Goal: Transaction & Acquisition: Purchase product/service

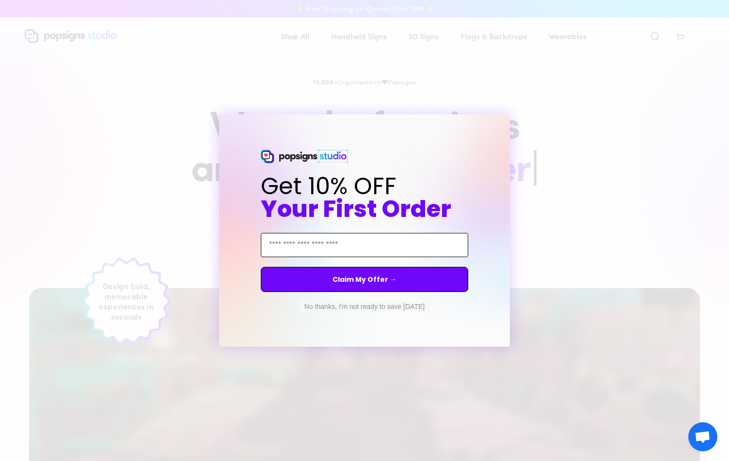
click at [361, 245] on input "Email Address" at bounding box center [364, 245] width 207 height 24
type input "**********"
click at [408, 275] on button "Claim My Offer →" at bounding box center [364, 279] width 207 height 25
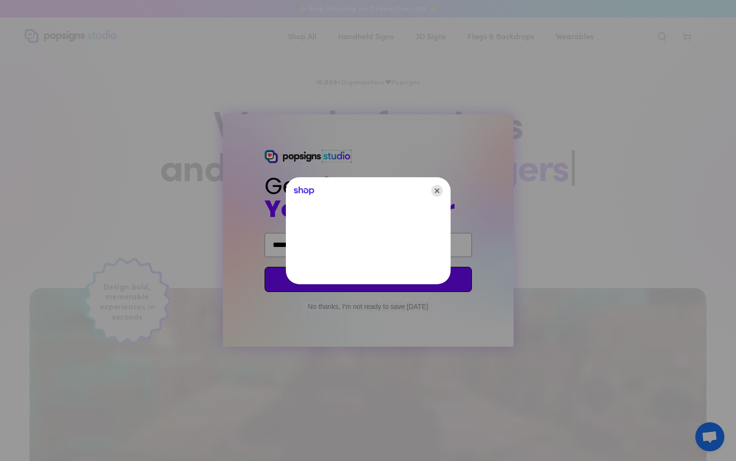
click at [440, 191] on icon "Close" at bounding box center [437, 191] width 12 height 12
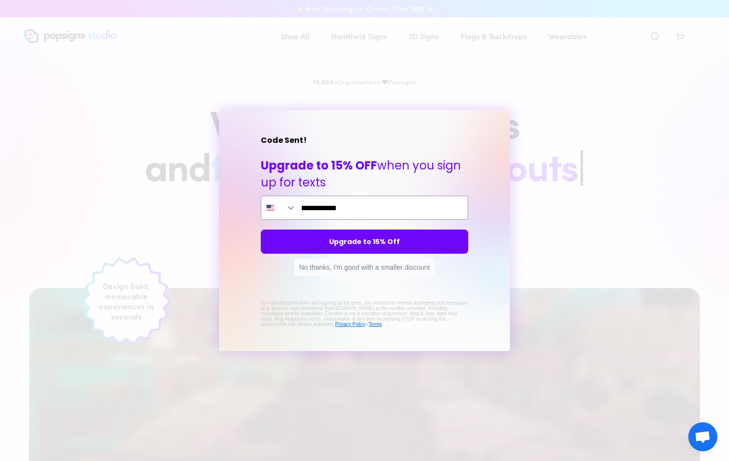
type input "**********"
click at [402, 243] on button "Upgrade to 15% Off" at bounding box center [364, 242] width 207 height 24
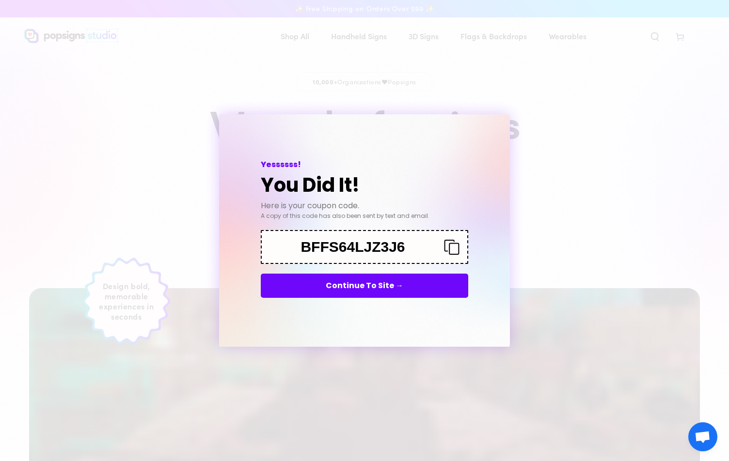
click at [452, 247] on icon "Copy coupon code" at bounding box center [447, 247] width 23 height 16
click at [380, 284] on button "Continue To Site →" at bounding box center [364, 286] width 207 height 24
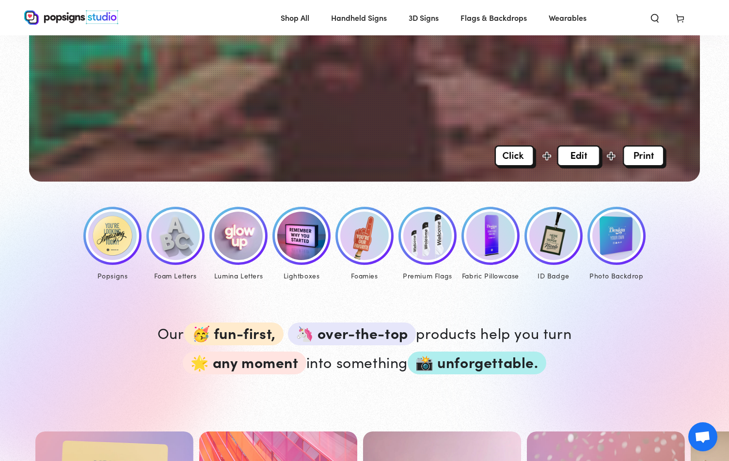
scroll to position [388, 0]
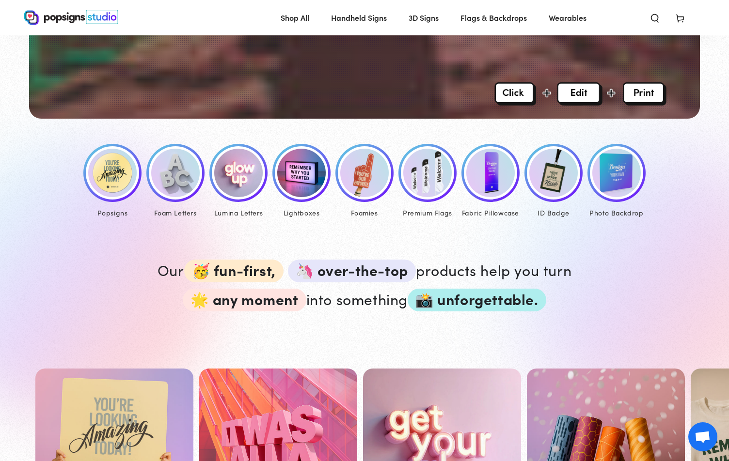
click at [430, 182] on img at bounding box center [427, 173] width 48 height 48
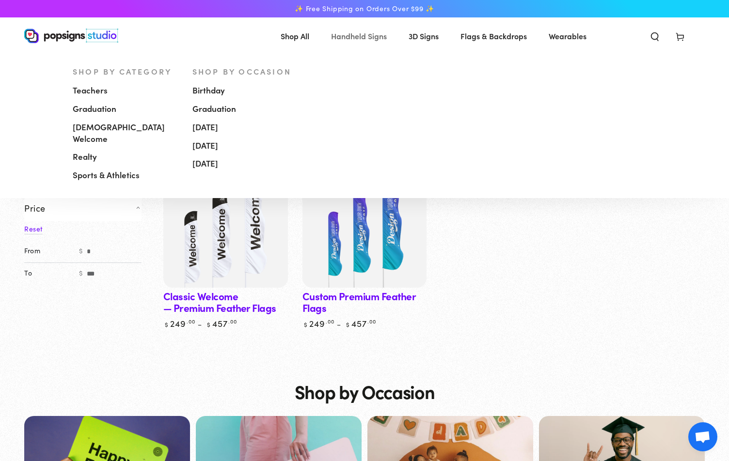
click at [349, 33] on span "Handheld Signs" at bounding box center [359, 36] width 56 height 14
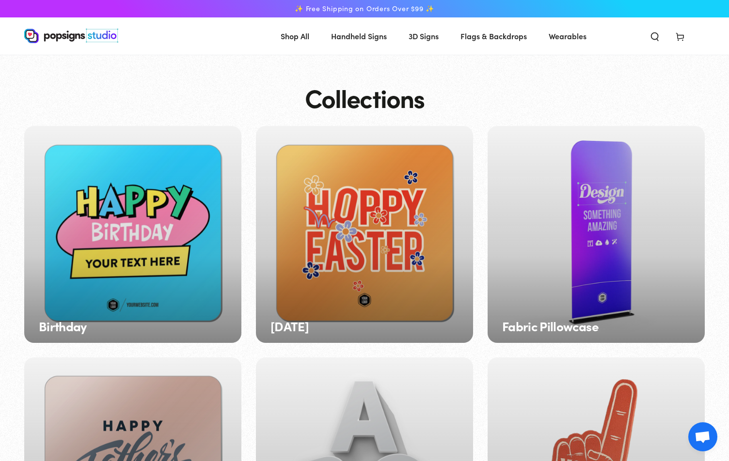
click at [499, 37] on span "Flags & Backdrops" at bounding box center [493, 36] width 66 height 14
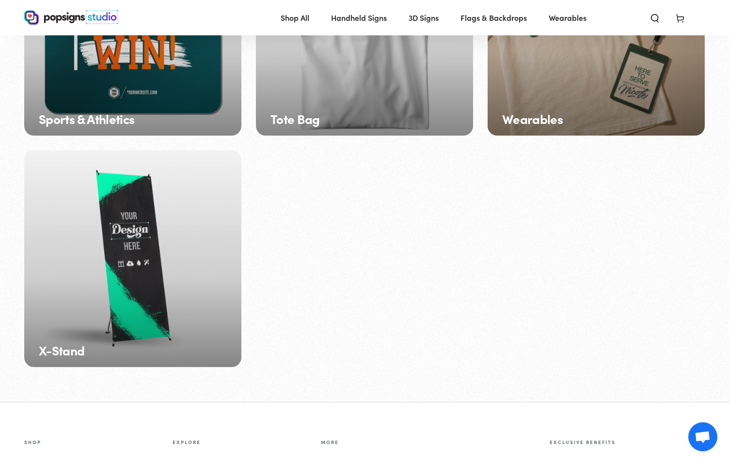
scroll to position [1597, 0]
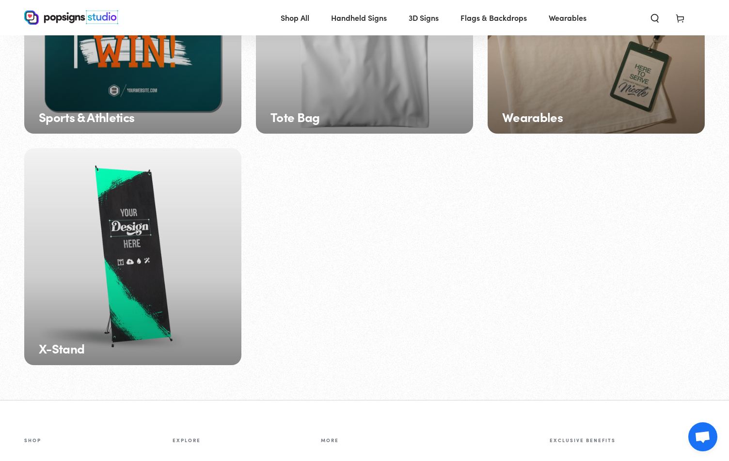
click at [186, 241] on div "X-Stand" at bounding box center [132, 256] width 217 height 217
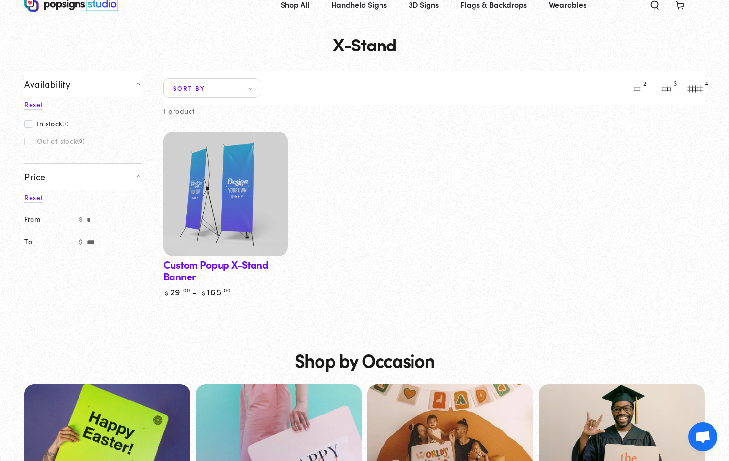
scroll to position [48, 0]
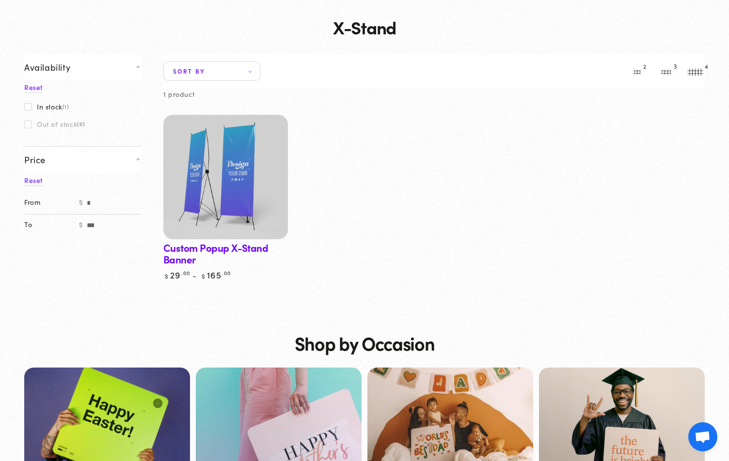
click at [234, 184] on img at bounding box center [225, 177] width 128 height 128
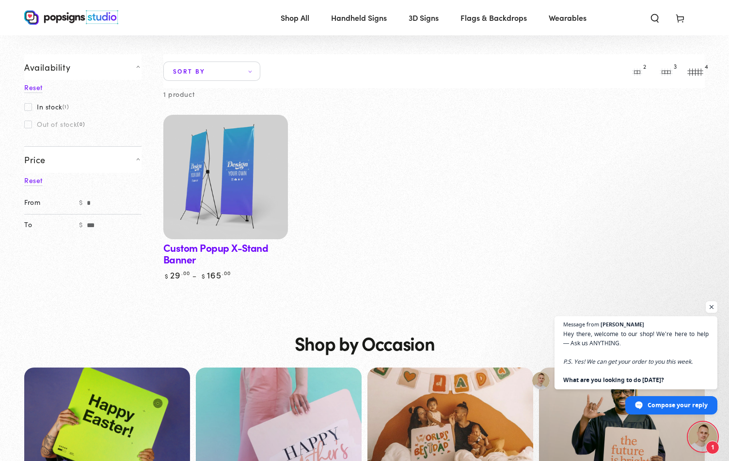
click at [192, 252] on link "Custom Popup X-Stand Banner" at bounding box center [225, 198] width 125 height 166
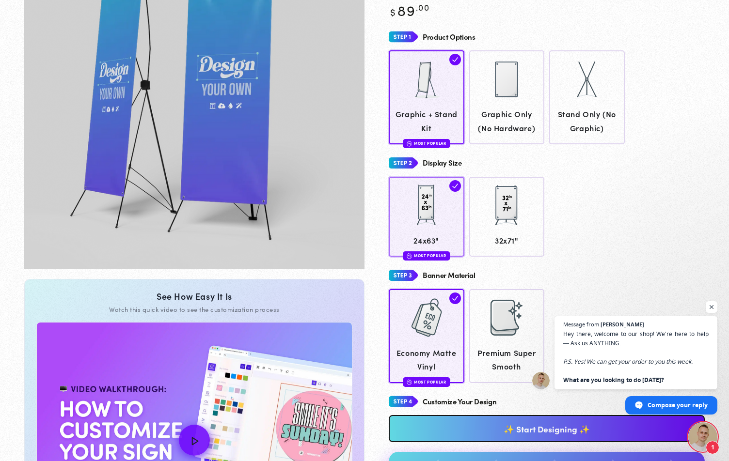
scroll to position [143, 0]
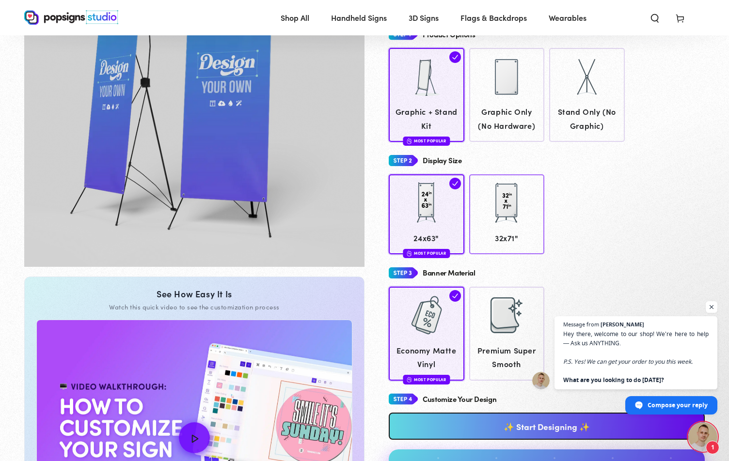
click at [497, 234] on span "32x71"" at bounding box center [506, 238] width 66 height 14
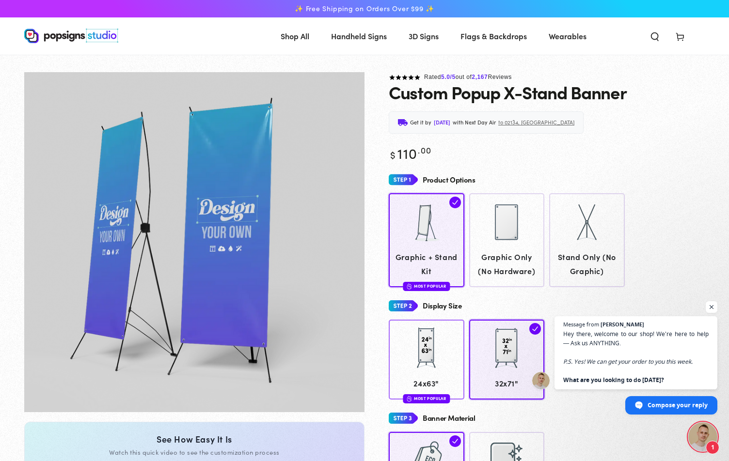
click at [436, 360] on div at bounding box center [426, 348] width 48 height 48
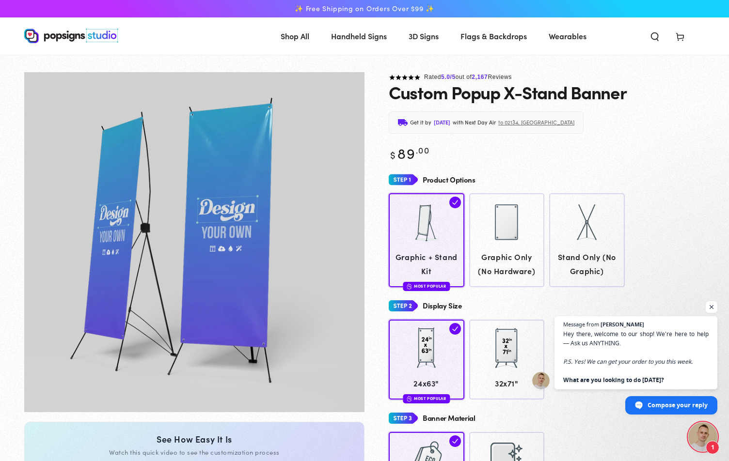
click at [566, 35] on span "Wearables" at bounding box center [568, 36] width 38 height 14
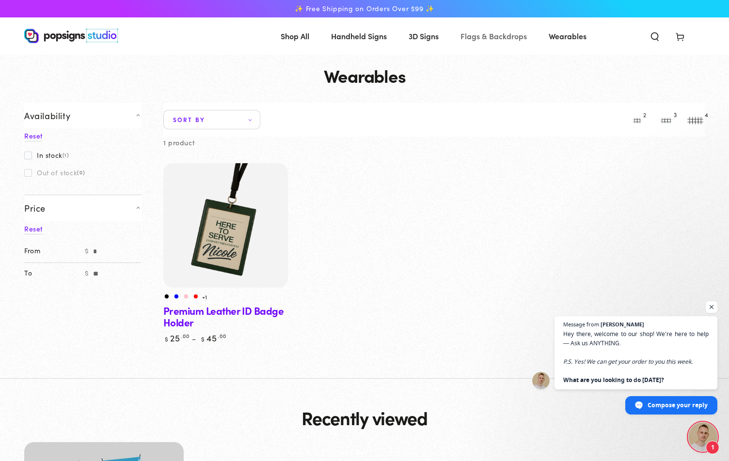
click at [493, 36] on span "Flags & Backdrops" at bounding box center [493, 36] width 66 height 14
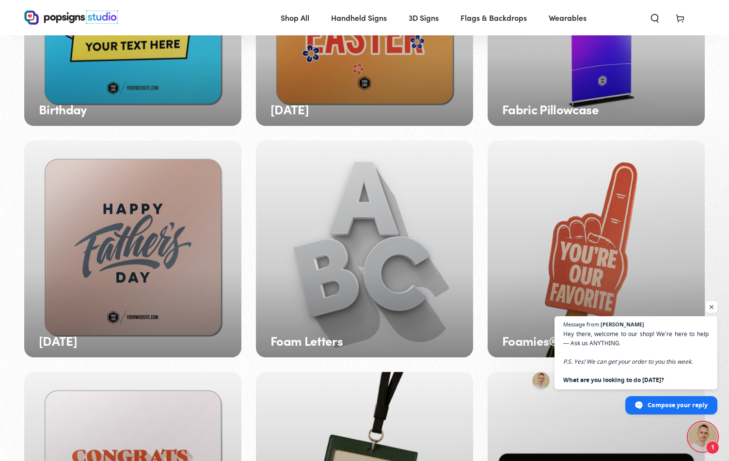
scroll to position [145, 0]
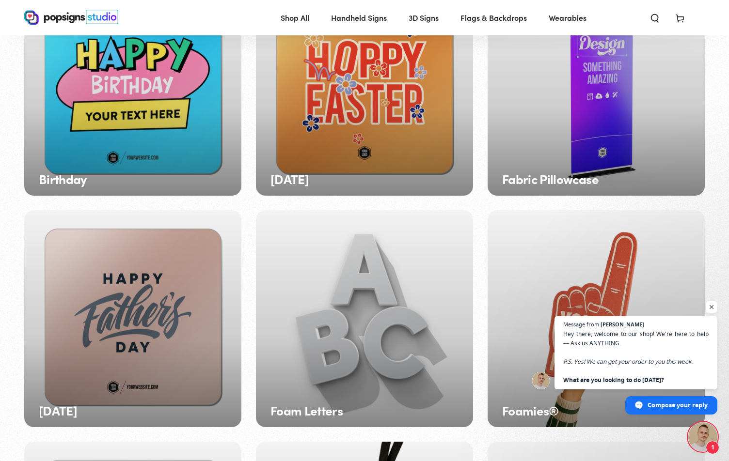
click at [537, 141] on div "Fabric Pillowcase" at bounding box center [595, 87] width 217 height 217
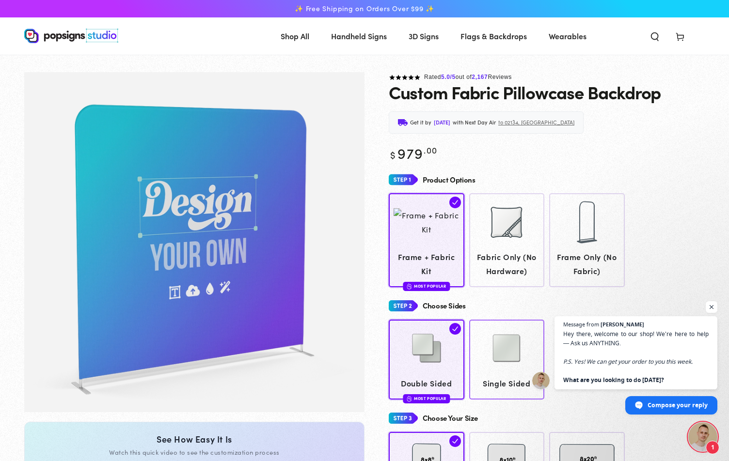
click at [498, 365] on img at bounding box center [506, 348] width 48 height 48
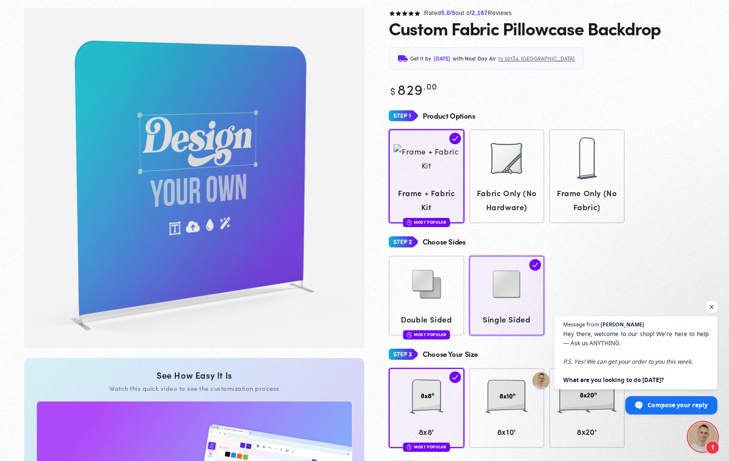
scroll to position [192, 0]
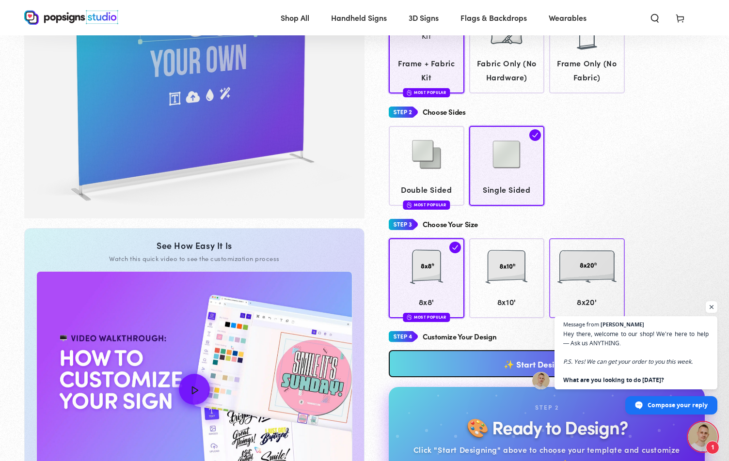
click at [582, 290] on div at bounding box center [586, 267] width 59 height 48
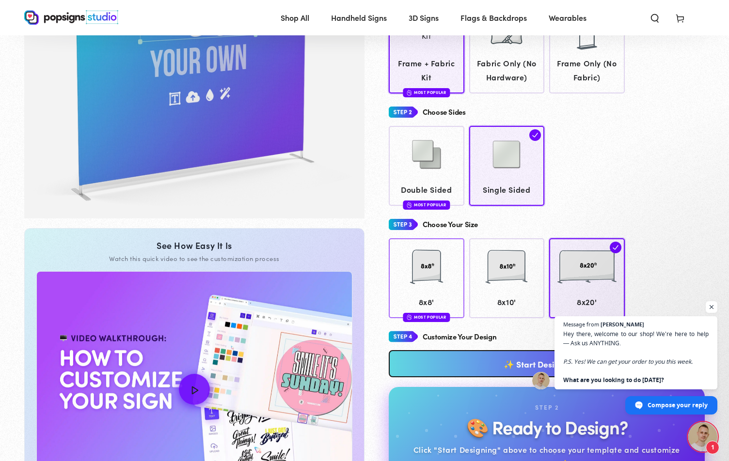
click at [411, 277] on div at bounding box center [426, 268] width 66 height 48
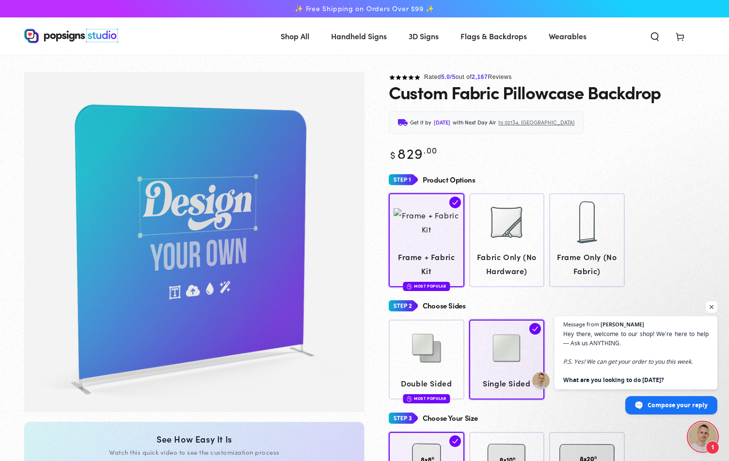
click at [418, 35] on span "3D Signs" at bounding box center [423, 36] width 30 height 14
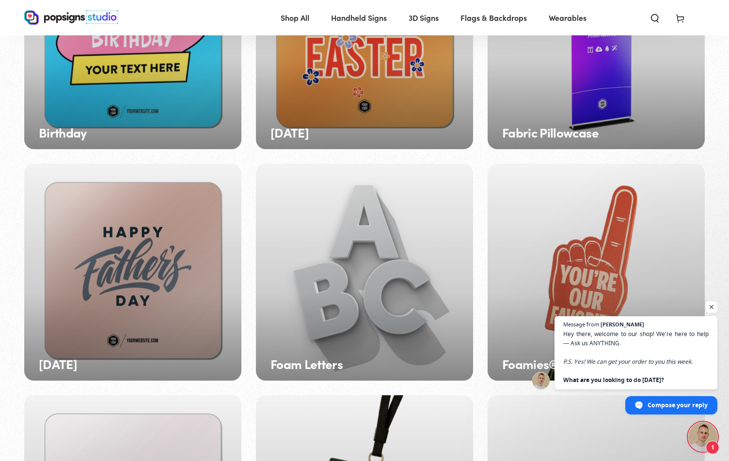
scroll to position [386, 0]
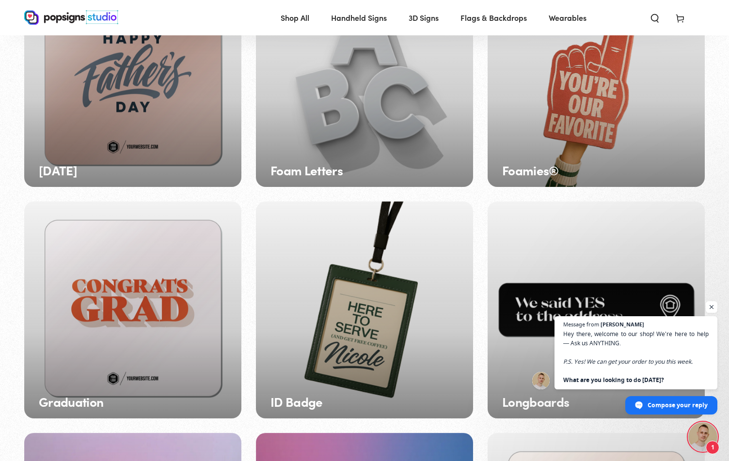
click at [524, 121] on div "Foamies®" at bounding box center [595, 78] width 217 height 217
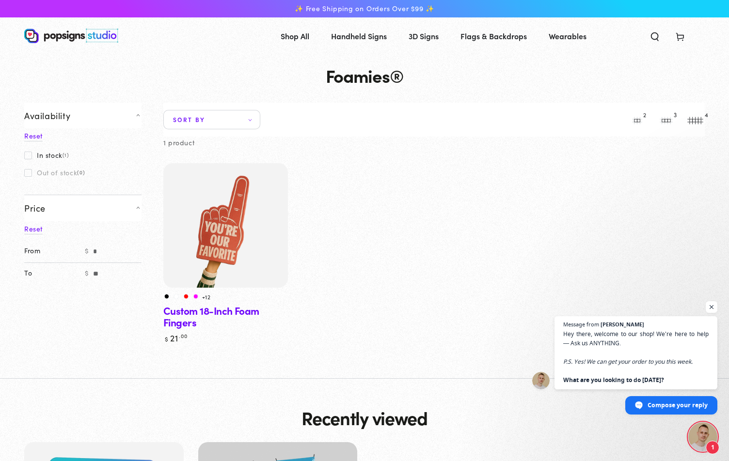
click at [209, 312] on link "Custom 18-Inch Foam Fingers" at bounding box center [225, 253] width 125 height 180
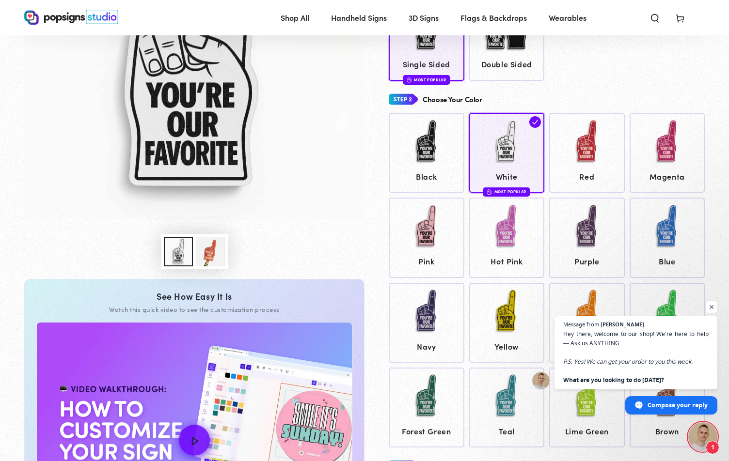
scroll to position [192, 0]
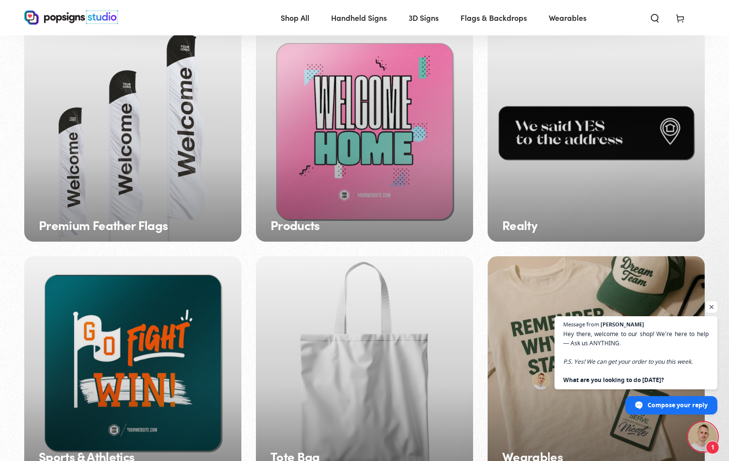
scroll to position [1304, 0]
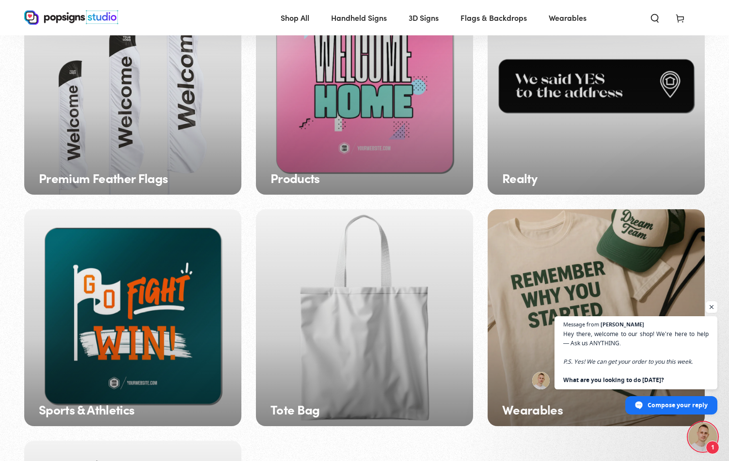
click at [136, 113] on div "Premium Feather Flags" at bounding box center [132, 86] width 217 height 217
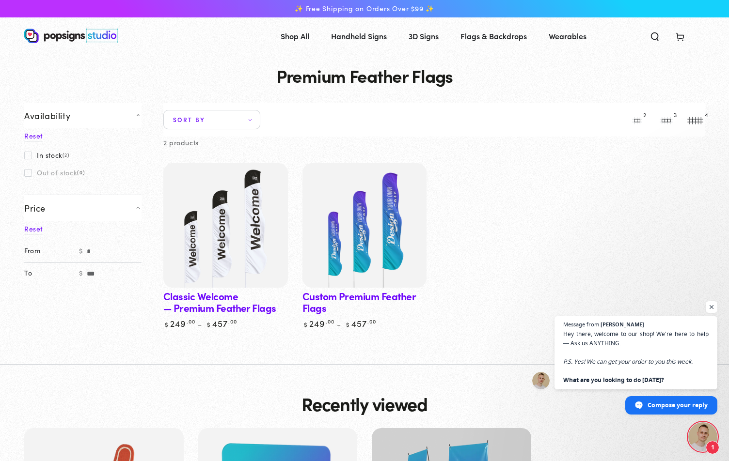
click at [342, 299] on link "Custom Premium Feather Flags" at bounding box center [364, 246] width 125 height 166
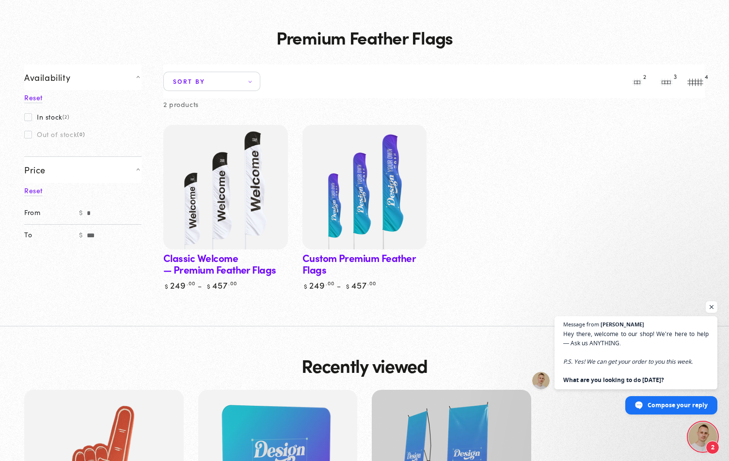
scroll to position [97, 0]
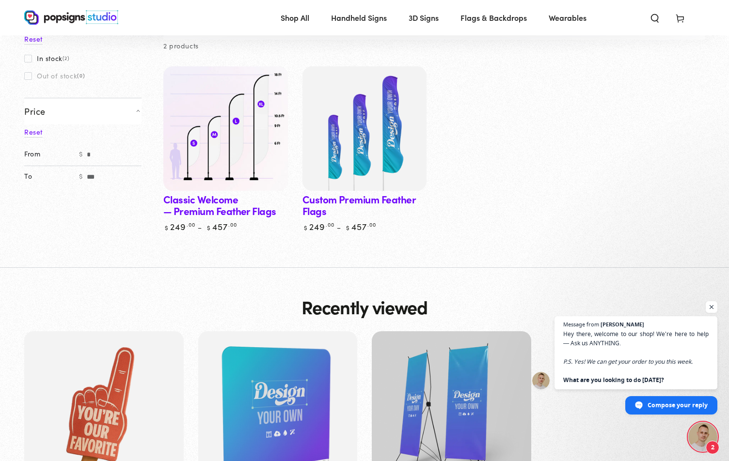
click at [216, 169] on img at bounding box center [225, 128] width 128 height 128
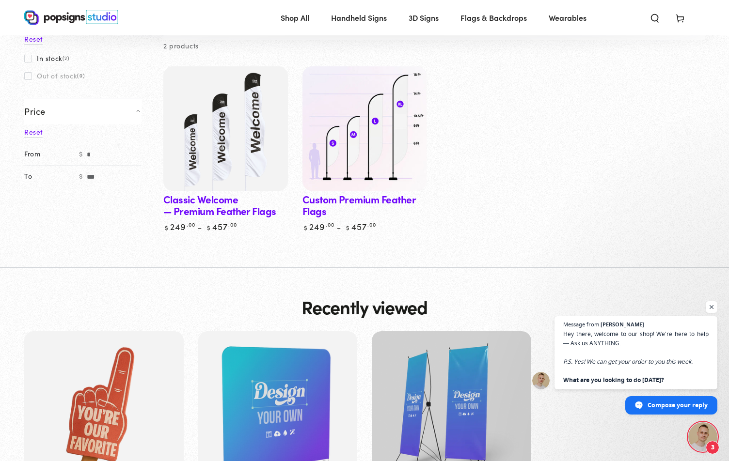
click at [386, 143] on img at bounding box center [364, 128] width 128 height 128
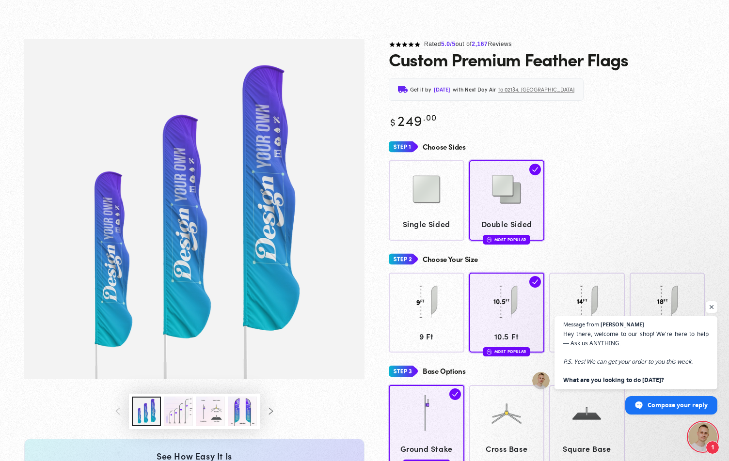
scroll to position [95, 0]
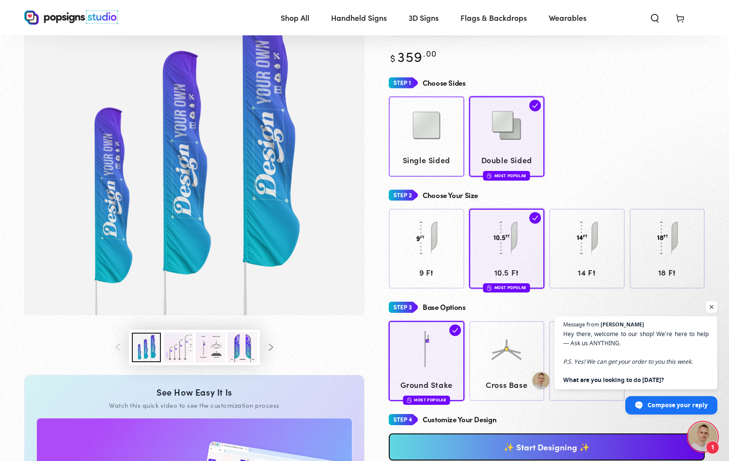
click at [441, 159] on span "Single Sided" at bounding box center [426, 160] width 66 height 14
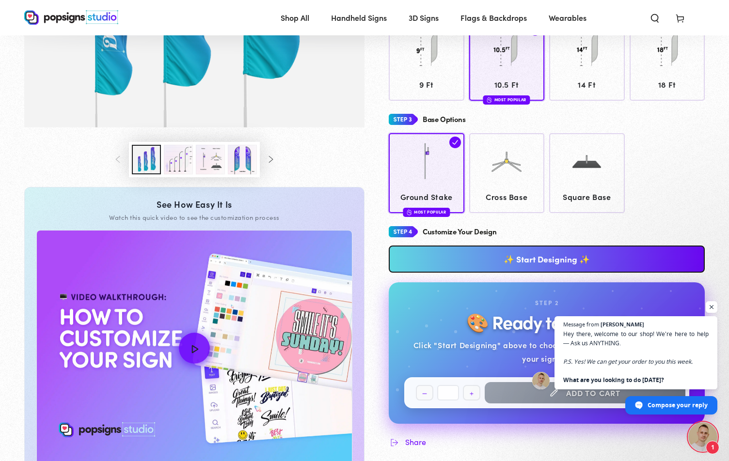
scroll to position [289, 0]
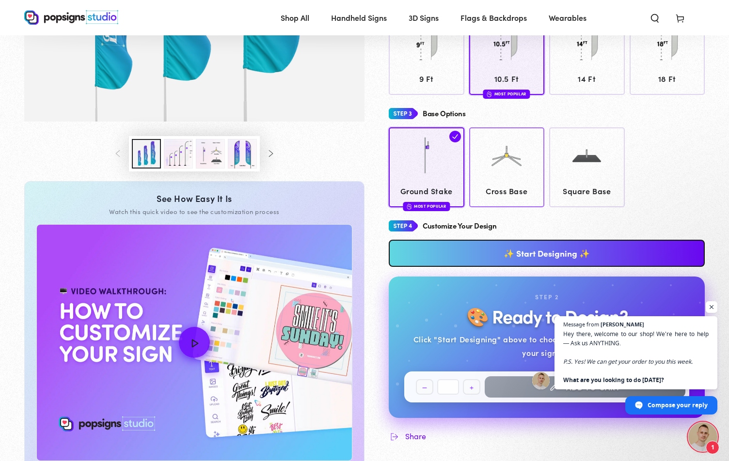
click at [500, 180] on img at bounding box center [506, 156] width 48 height 48
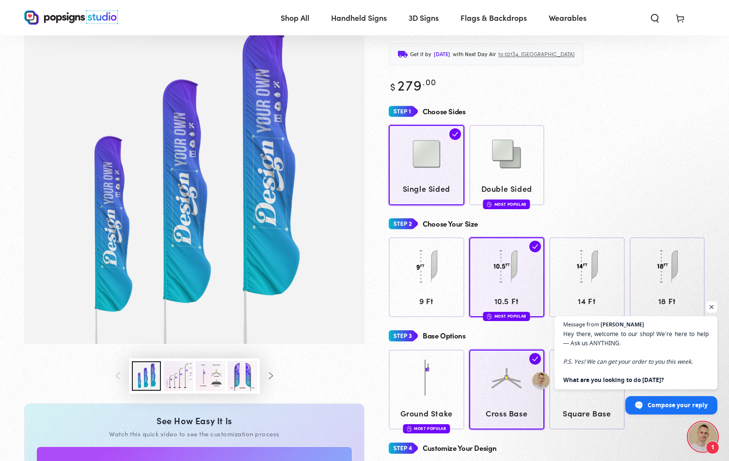
scroll to position [47, 0]
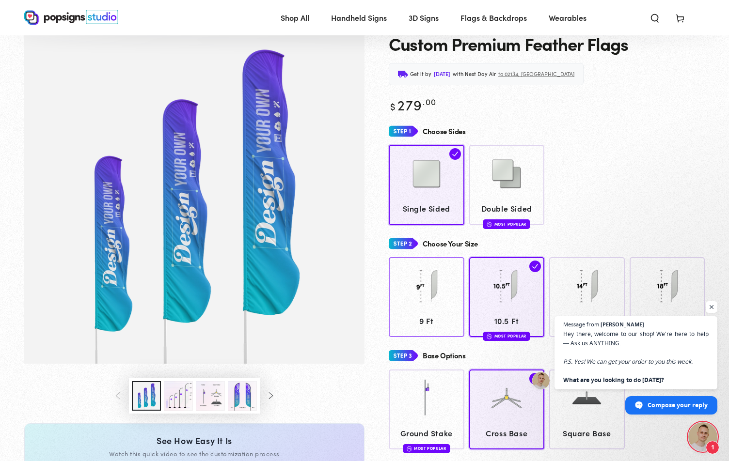
click at [421, 298] on img at bounding box center [426, 286] width 48 height 48
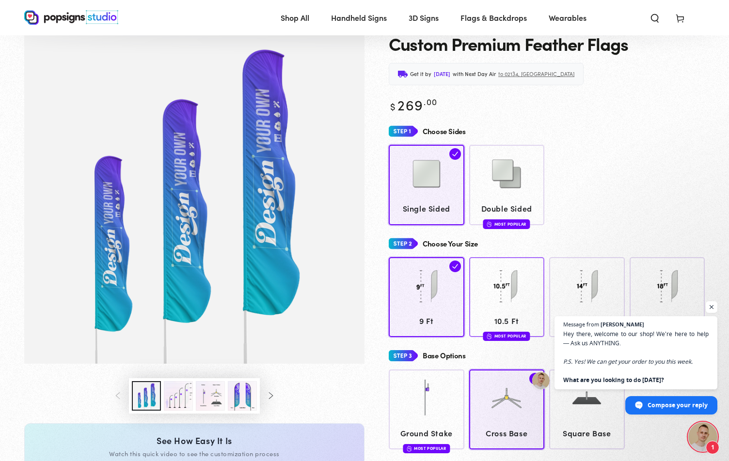
click at [500, 296] on img at bounding box center [506, 286] width 48 height 48
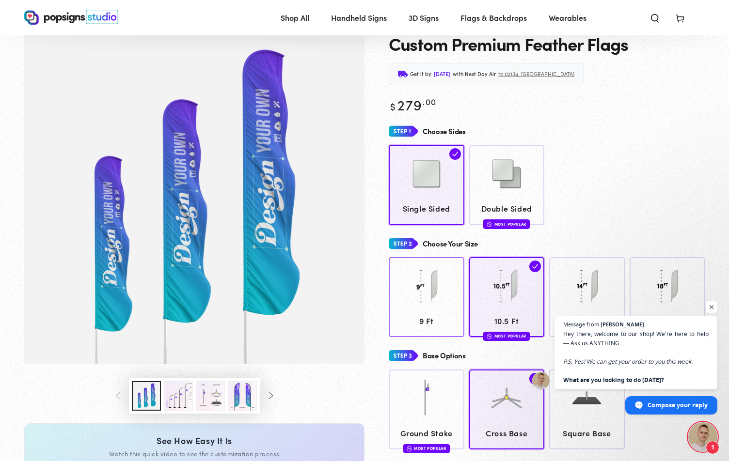
click at [426, 311] on div at bounding box center [426, 287] width 66 height 48
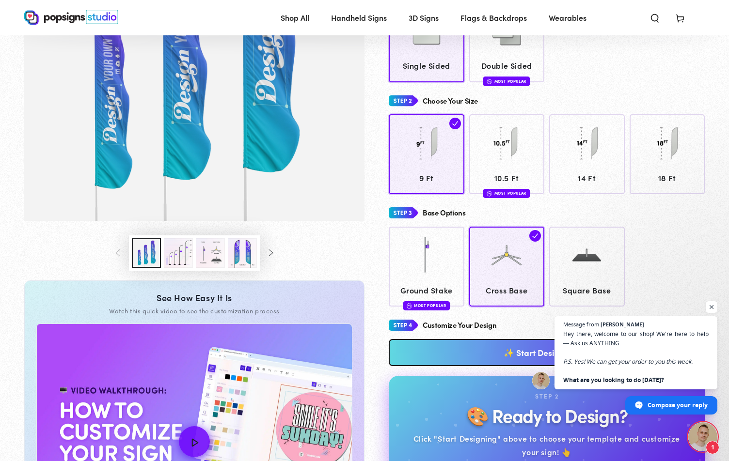
scroll to position [192, 0]
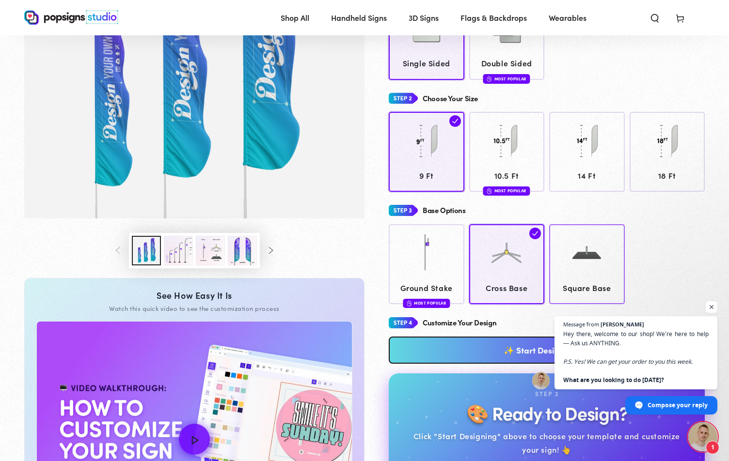
click at [589, 253] on img at bounding box center [587, 253] width 48 height 48
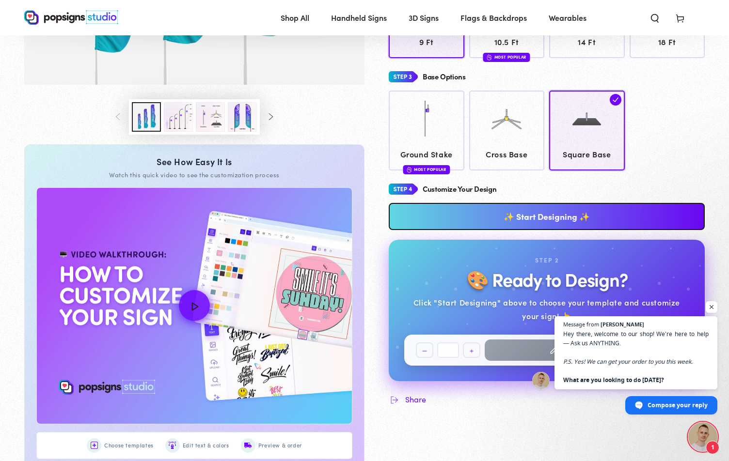
scroll to position [337, 0]
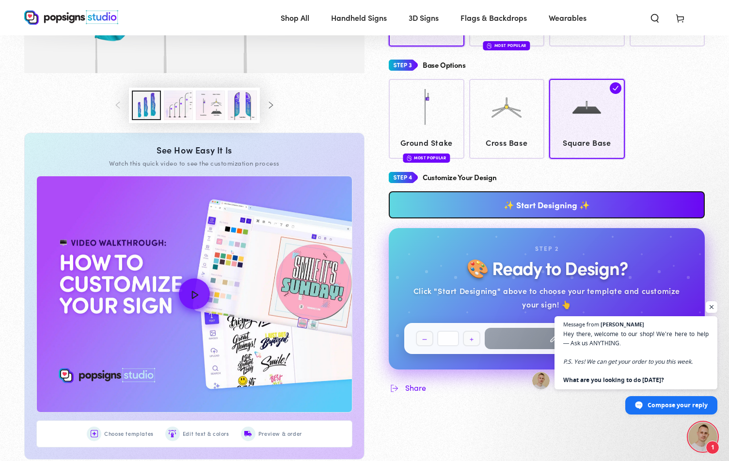
click at [545, 202] on link "✨ Start Designing ✨" at bounding box center [547, 204] width 316 height 27
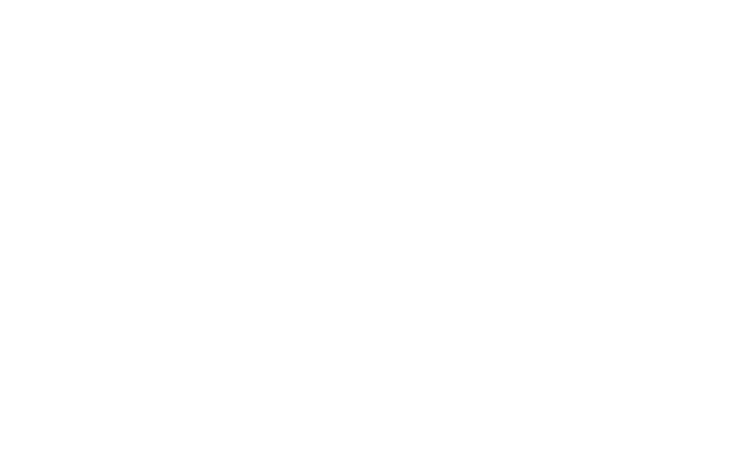
scroll to position [0, 0]
type textarea "An ancient tree with a door leading to a magical world"
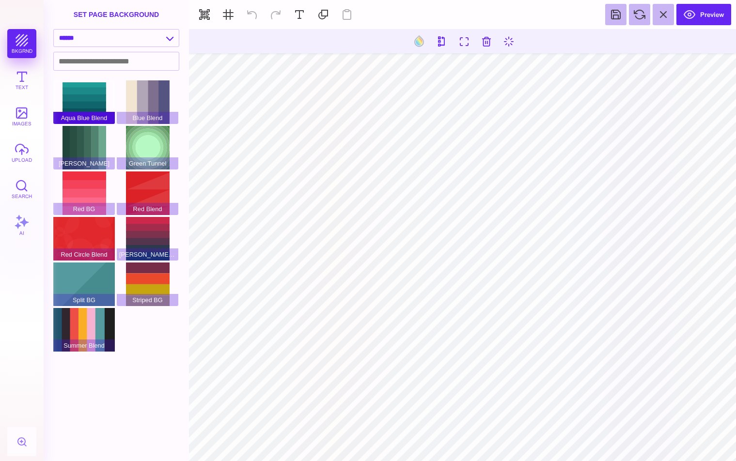
click at [100, 102] on div "Aqua Blue Blend" at bounding box center [84, 102] width 62 height 44
click at [85, 136] on div "[PERSON_NAME]" at bounding box center [84, 148] width 62 height 44
click at [87, 184] on div "Red BG" at bounding box center [84, 194] width 62 height 44
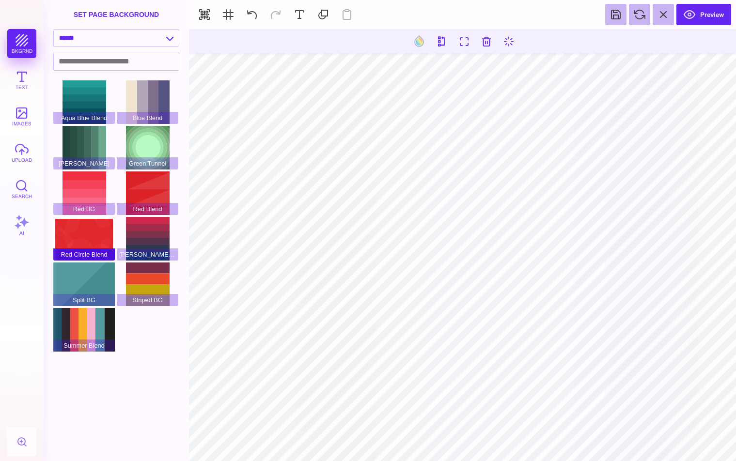
click at [88, 241] on div "Red Circle Blend" at bounding box center [84, 239] width 62 height 44
click at [84, 292] on div "Split BG" at bounding box center [84, 285] width 62 height 44
click at [151, 275] on div "Striped BG" at bounding box center [148, 285] width 62 height 44
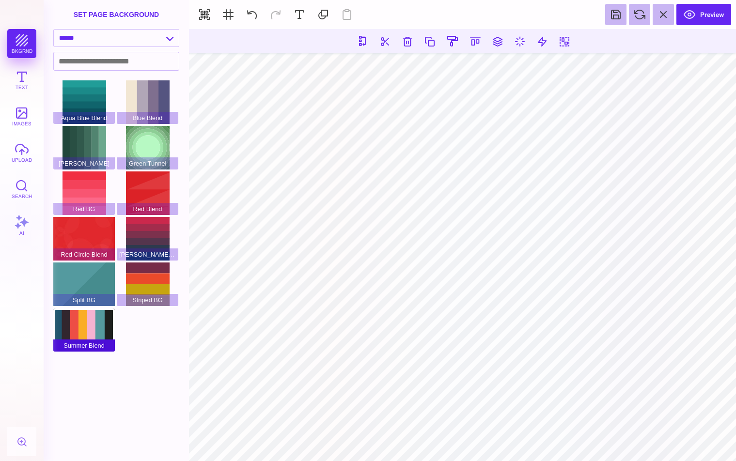
click at [76, 329] on div "Summer Blend" at bounding box center [84, 330] width 62 height 44
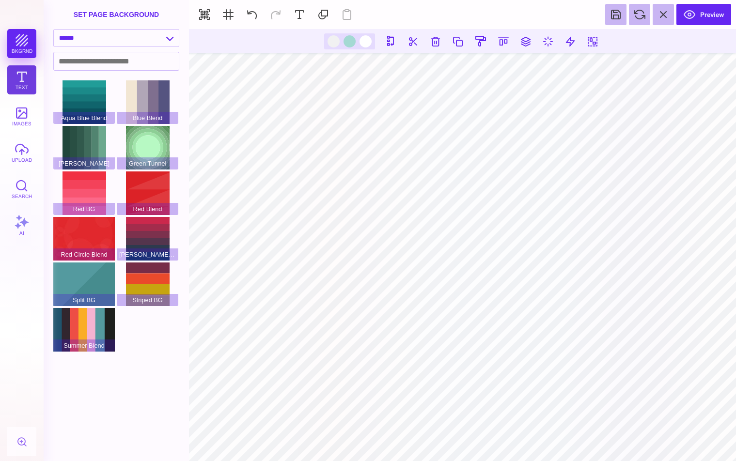
click at [21, 73] on button "Text" at bounding box center [21, 79] width 29 height 29
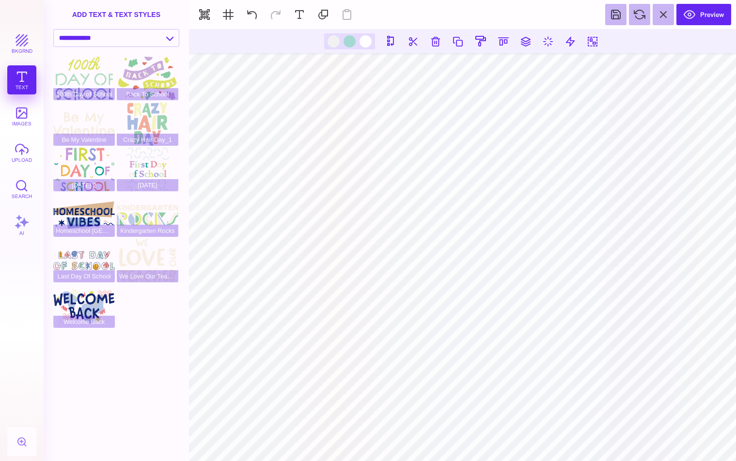
click at [26, 80] on div "bkgrnd Text images upload Search AI" at bounding box center [22, 245] width 44 height 432
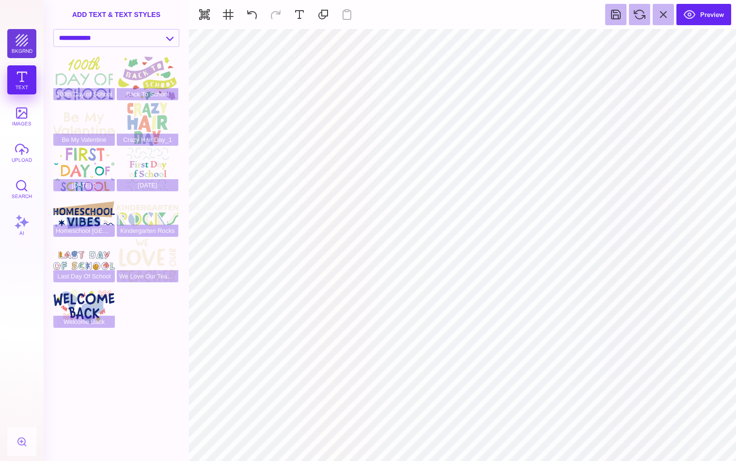
click at [17, 41] on button "bkgrnd" at bounding box center [21, 43] width 29 height 29
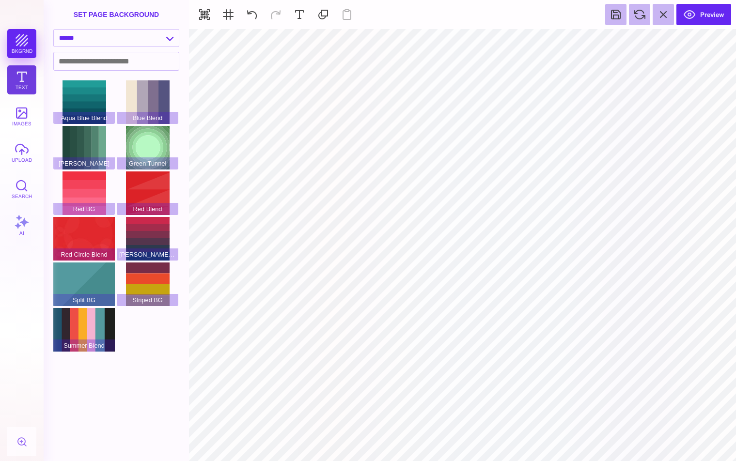
click at [17, 76] on button "Text" at bounding box center [21, 79] width 29 height 29
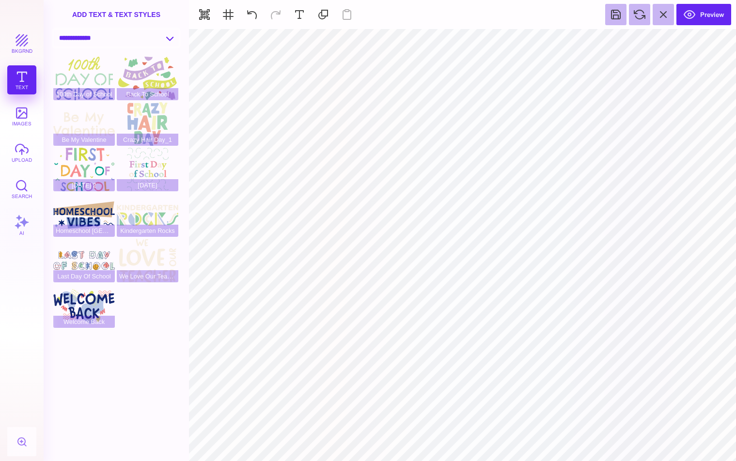
click at [90, 38] on select "**********" at bounding box center [116, 38] width 125 height 17
click at [169, 38] on select "**********" at bounding box center [116, 38] width 125 height 17
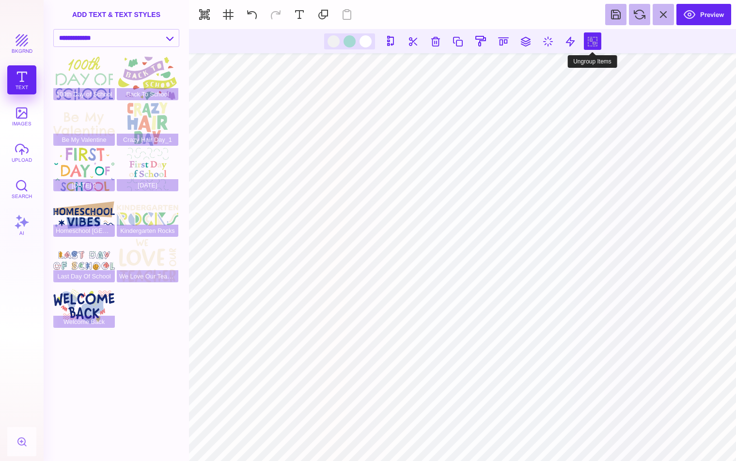
click at [596, 40] on button at bounding box center [592, 40] width 17 height 17
click at [22, 89] on div "bkgrnd Text images upload Search AI" at bounding box center [22, 245] width 44 height 432
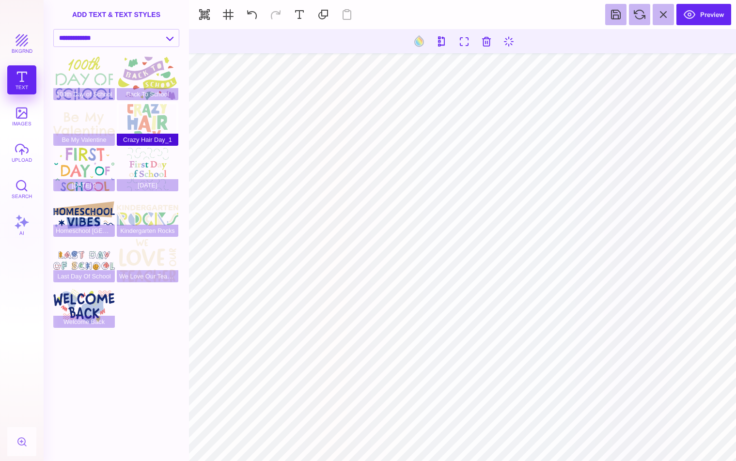
type input "#F1F1F2"
click at [17, 83] on div "bkgrnd Text images upload Search AI" at bounding box center [22, 245] width 44 height 432
click at [24, 111] on button "images" at bounding box center [21, 116] width 29 height 29
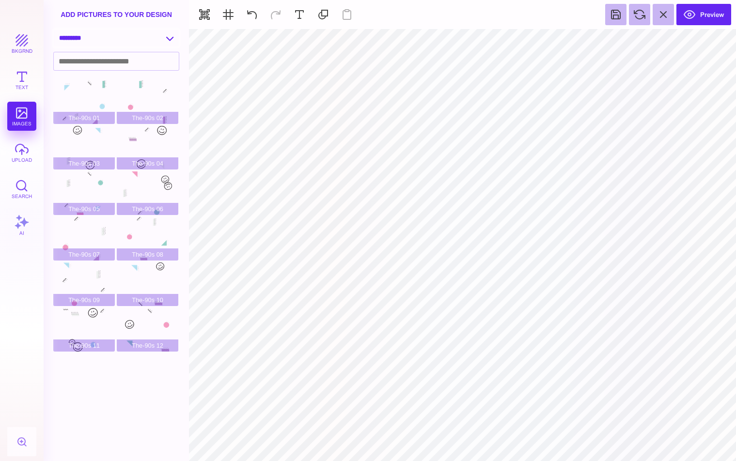
click at [109, 39] on select "**********" at bounding box center [116, 38] width 125 height 17
click at [245, 18] on button at bounding box center [251, 14] width 21 height 21
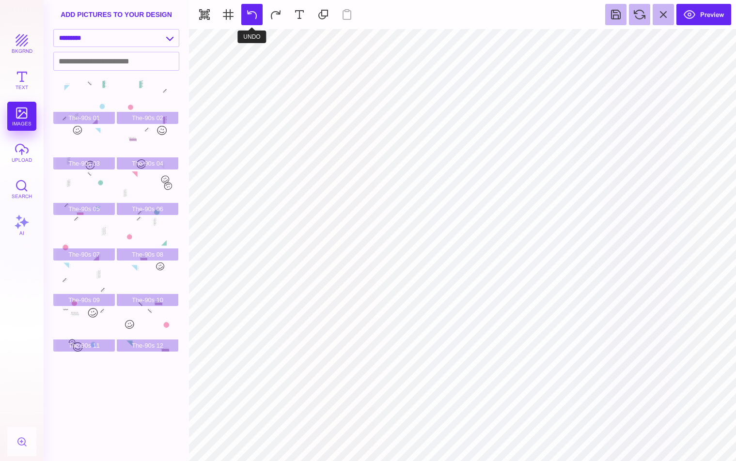
click at [245, 18] on button at bounding box center [251, 14] width 21 height 21
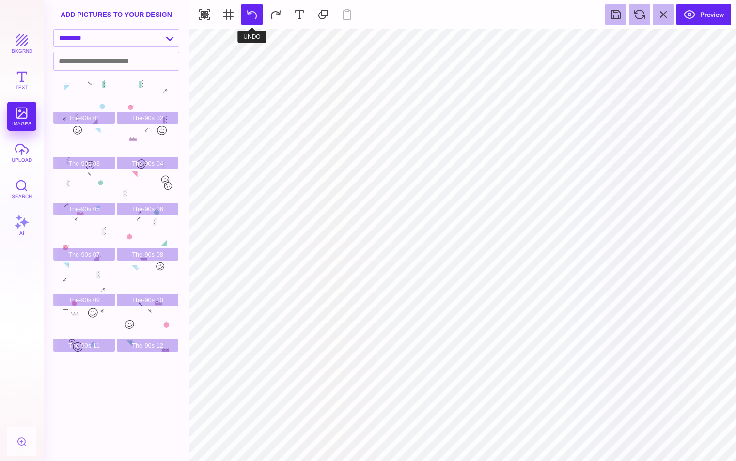
click at [245, 18] on button at bounding box center [251, 14] width 21 height 21
click at [245, 18] on section "Preview" at bounding box center [462, 14] width 547 height 29
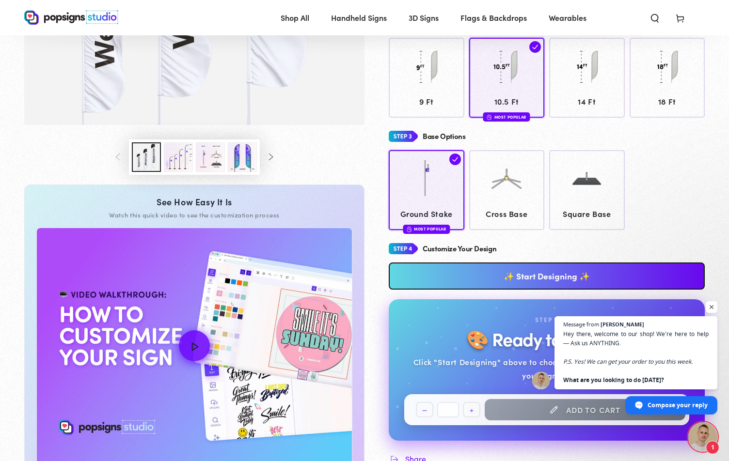
scroll to position [289, 0]
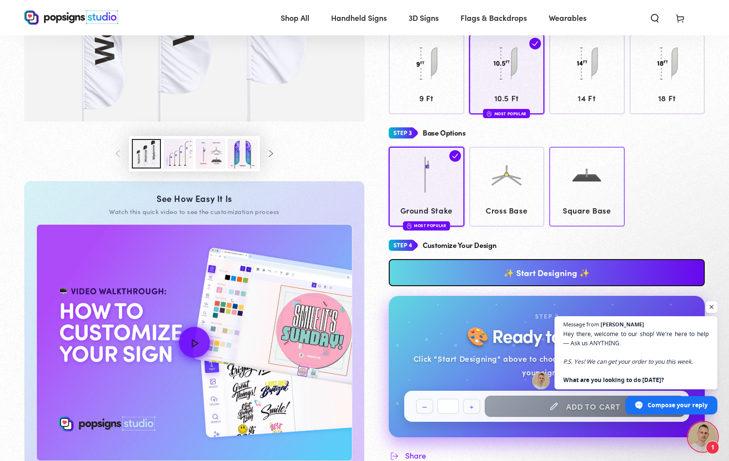
click at [591, 204] on span "Square Base" at bounding box center [587, 211] width 66 height 14
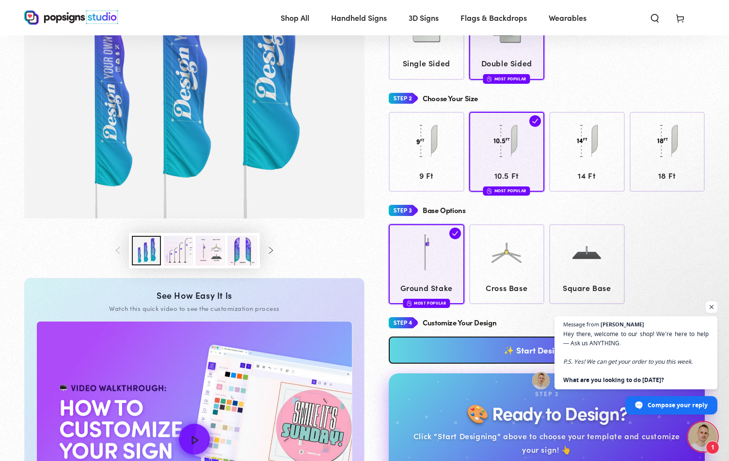
scroll to position [289, 0]
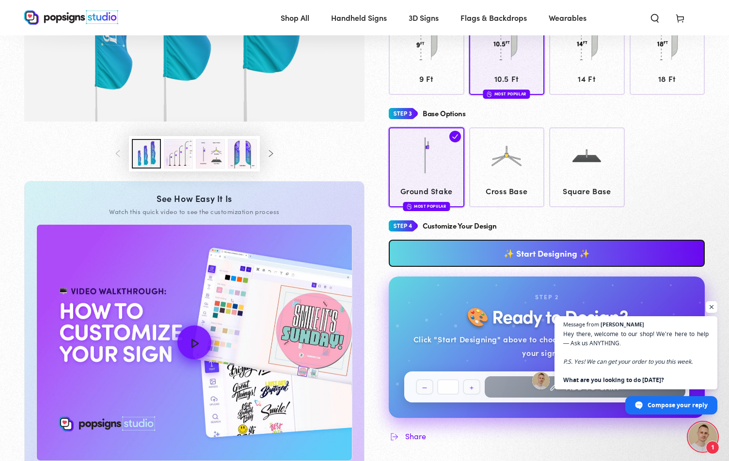
click at [195, 348] on icon "How to Customize Your Design" at bounding box center [194, 342] width 21 height 21
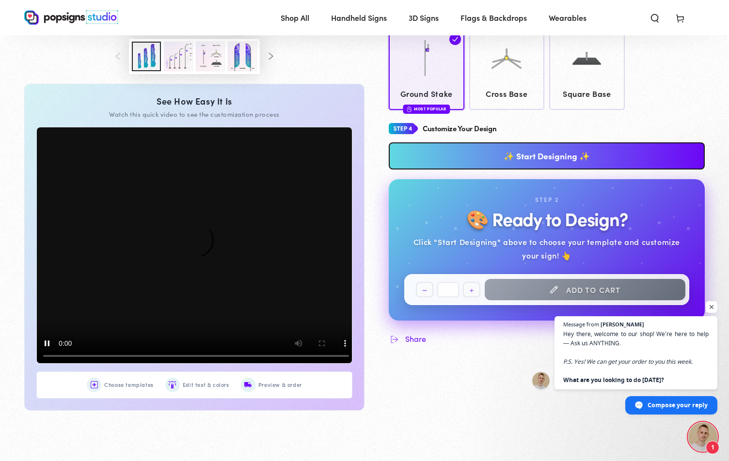
scroll to position [390, 0]
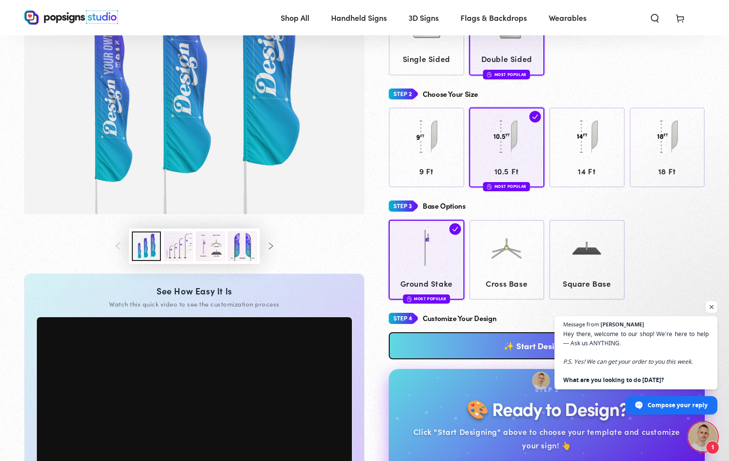
click at [473, 338] on link "✨ Start Designing ✨" at bounding box center [547, 345] width 316 height 27
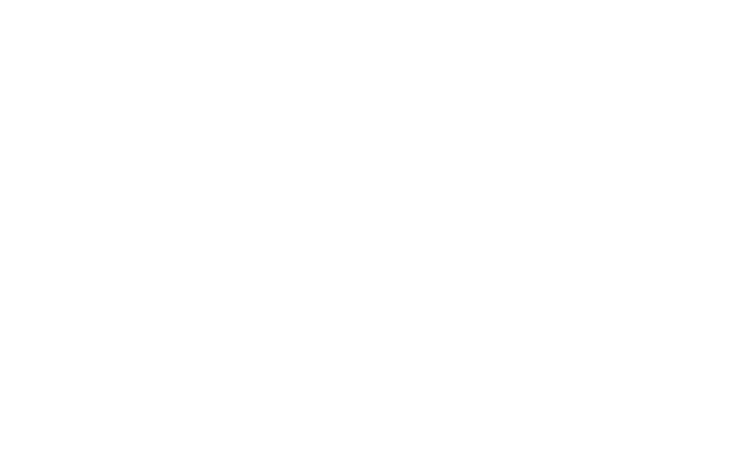
scroll to position [0, 0]
type textarea "An ancient tree with a door leading to a magical world"
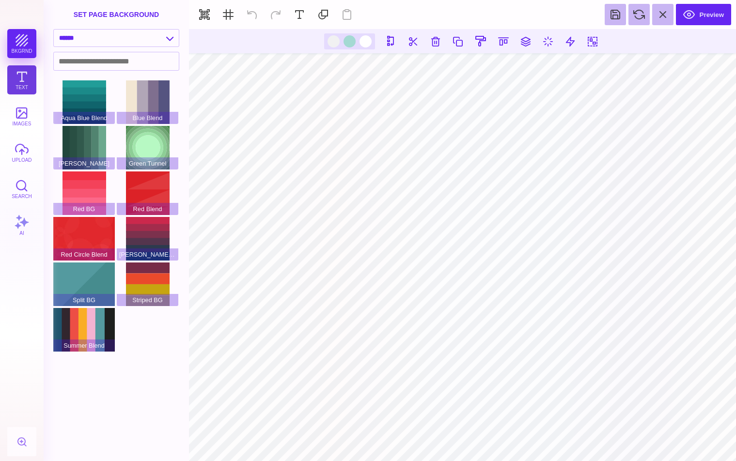
click at [28, 79] on button "Text" at bounding box center [21, 79] width 29 height 29
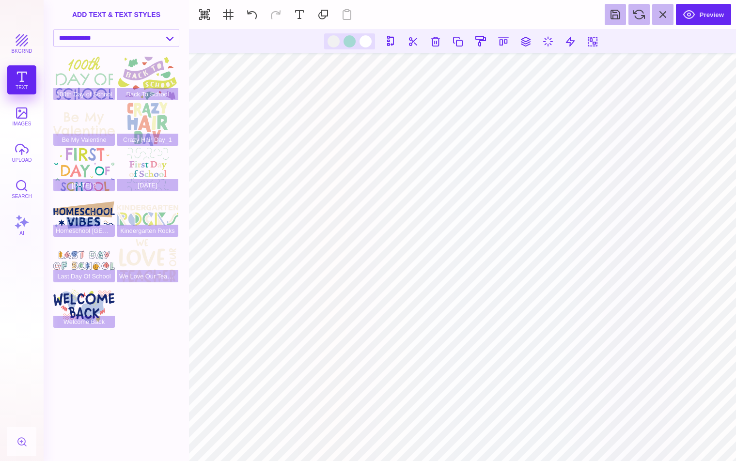
click at [21, 86] on div "bkgrnd Text images upload Search AI" at bounding box center [22, 245] width 44 height 432
type input "#F1F1F2"
click at [18, 51] on button "bkgrnd" at bounding box center [21, 43] width 29 height 29
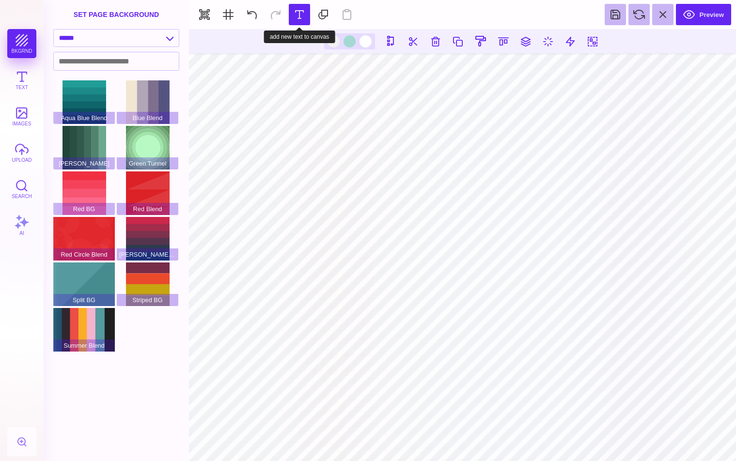
click at [305, 20] on button at bounding box center [299, 14] width 21 height 21
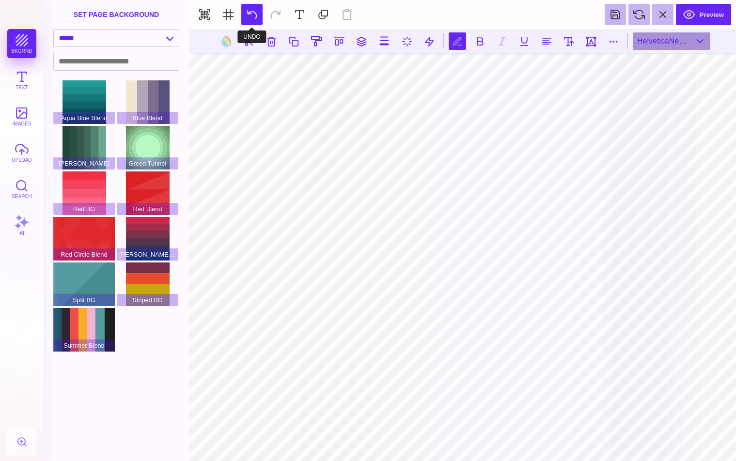
click at [251, 18] on button at bounding box center [251, 14] width 21 height 21
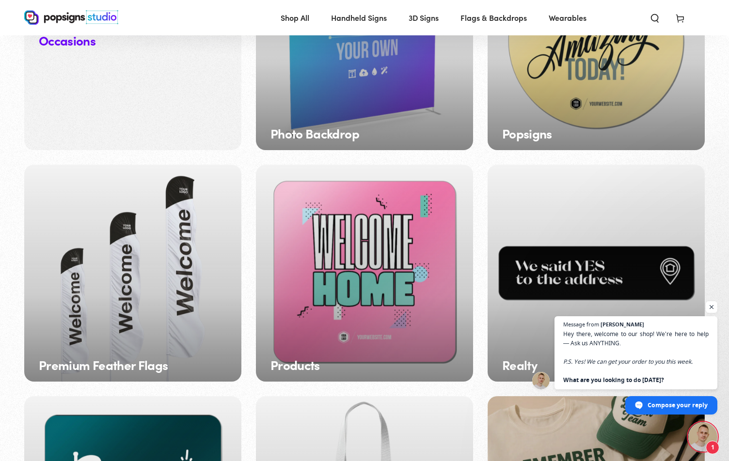
scroll to position [1161, 0]
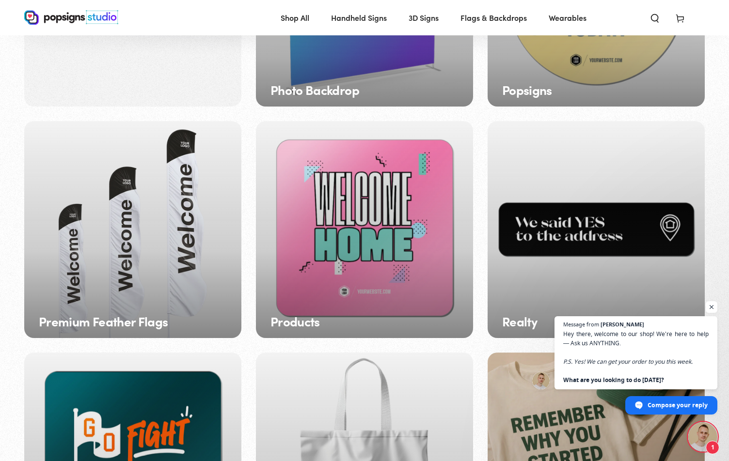
click at [147, 208] on div "Premium Feather Flags" at bounding box center [132, 229] width 217 height 217
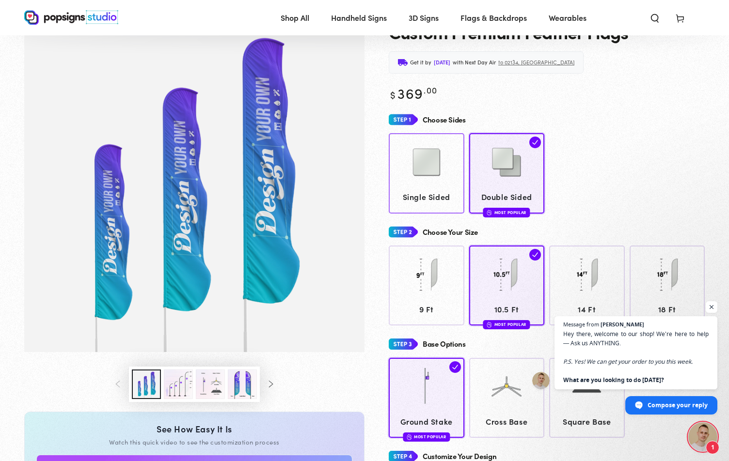
scroll to position [47, 0]
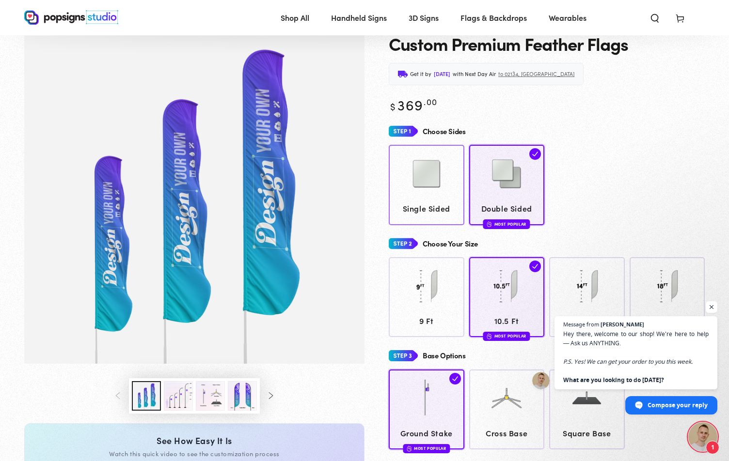
click at [437, 181] on img at bounding box center [426, 174] width 48 height 48
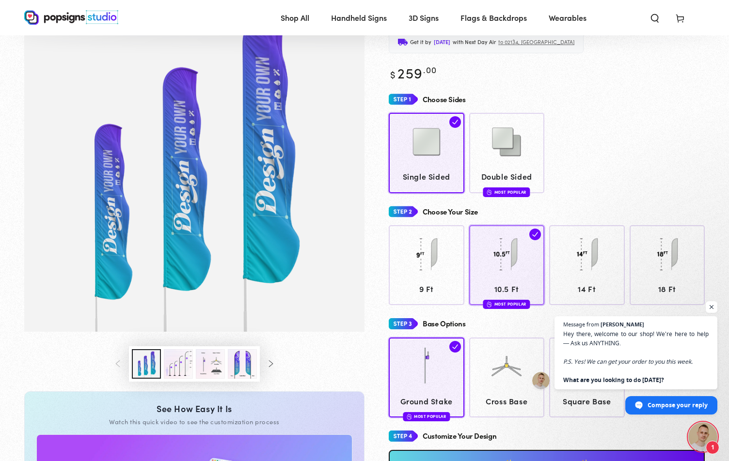
scroll to position [47, 0]
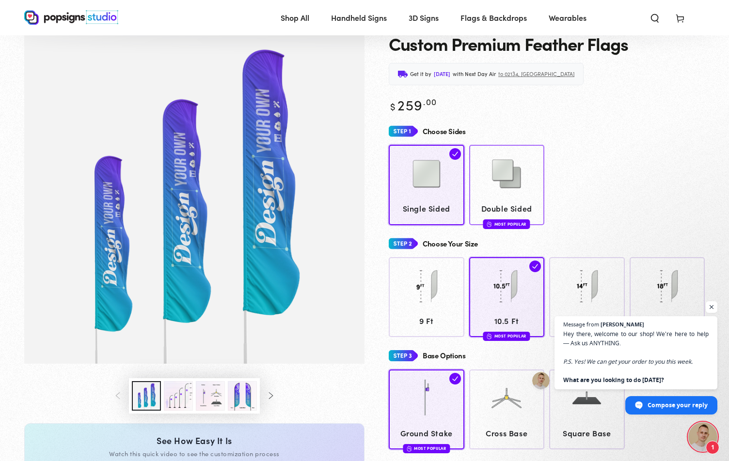
click at [507, 180] on img at bounding box center [506, 174] width 48 height 48
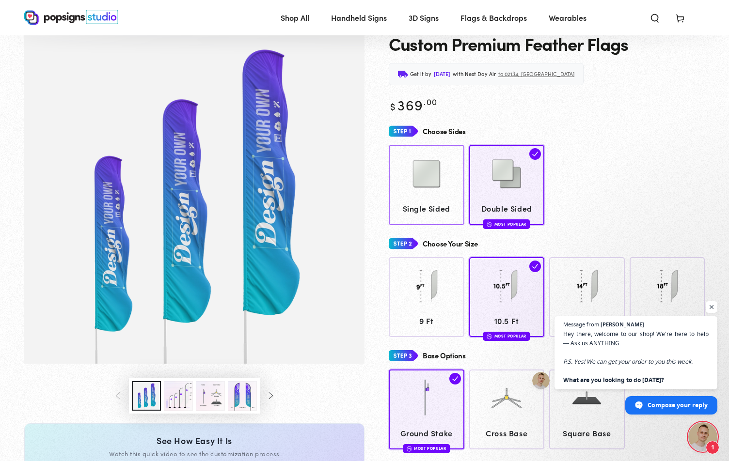
click at [422, 177] on img at bounding box center [426, 174] width 48 height 48
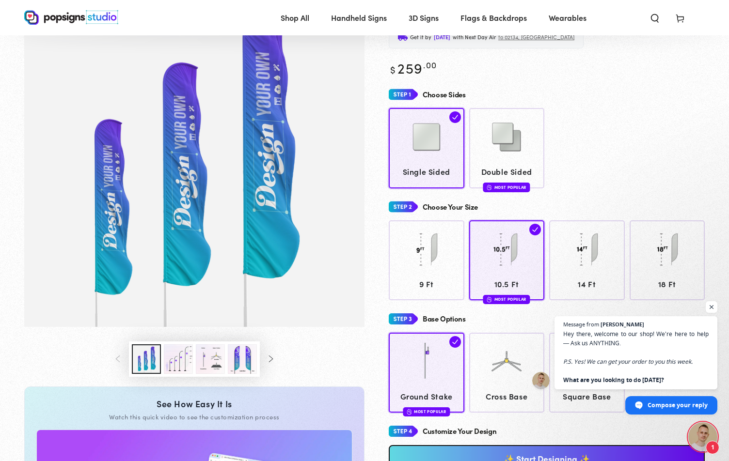
scroll to position [192, 0]
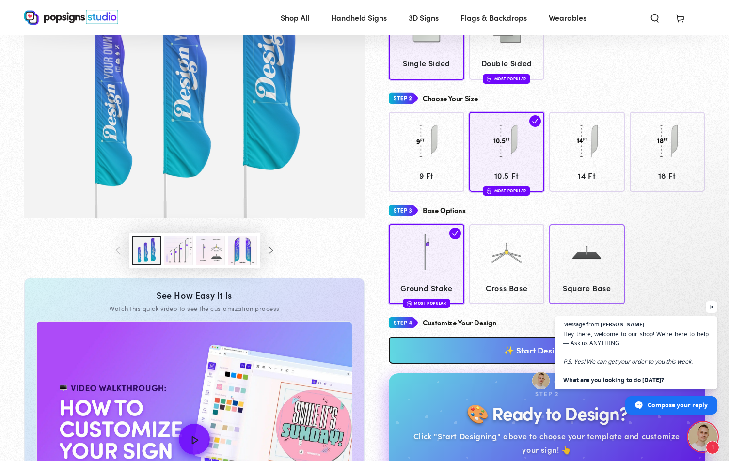
click at [584, 278] on div at bounding box center [587, 254] width 66 height 48
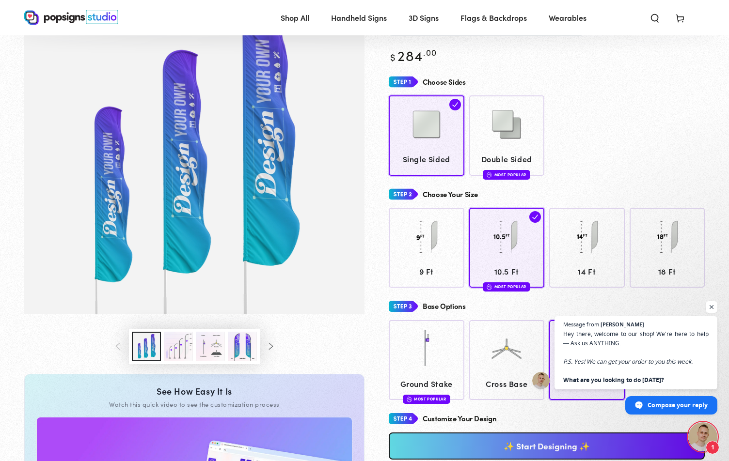
scroll to position [95, 0]
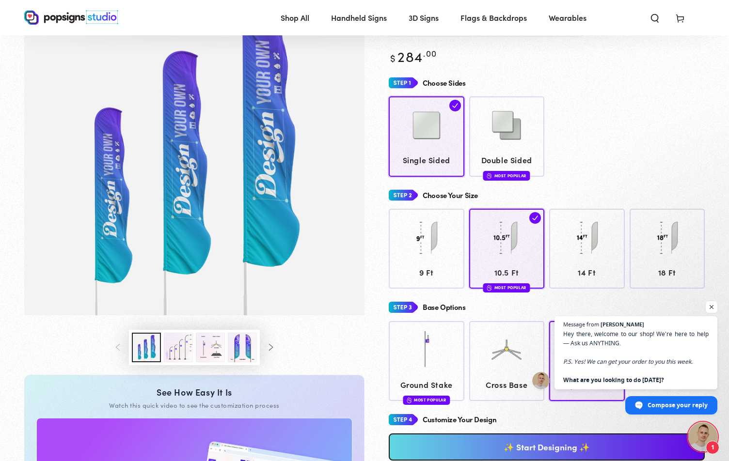
click at [521, 444] on link "✨ Start Designing ✨" at bounding box center [547, 447] width 316 height 27
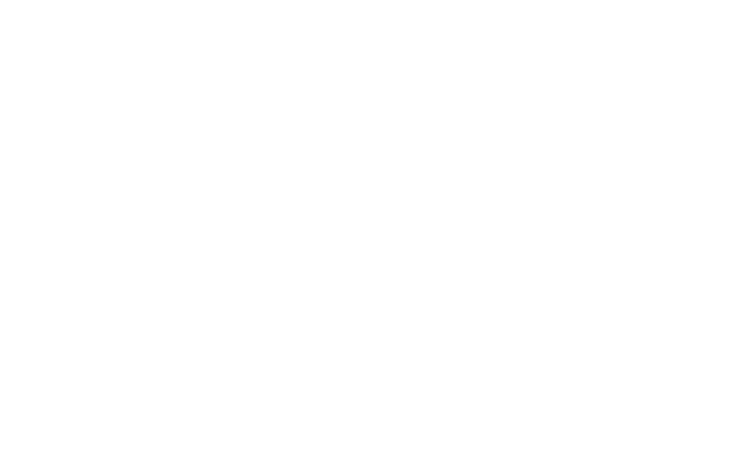
scroll to position [0, 0]
type textarea "An ancient tree with a door leading to a magical world"
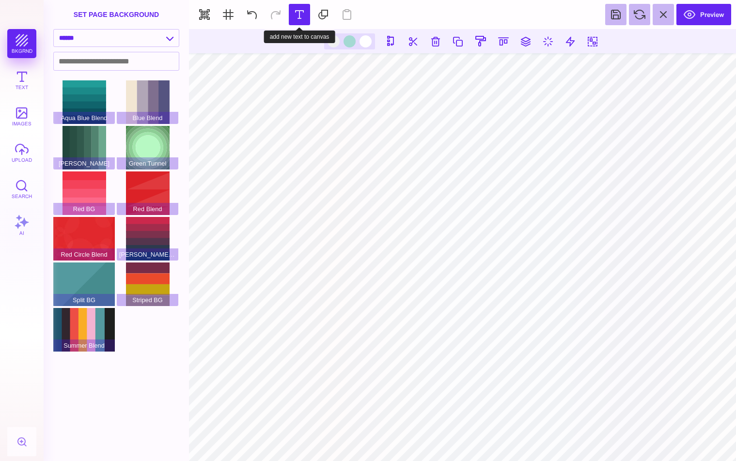
click at [304, 14] on button at bounding box center [299, 14] width 21 height 21
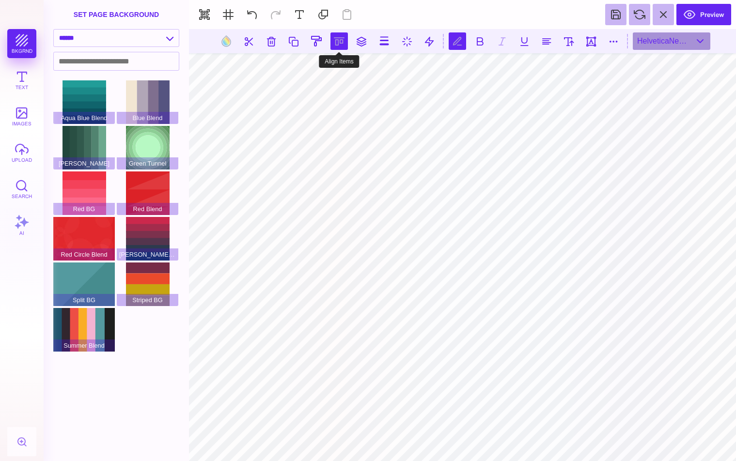
scroll to position [0, 2]
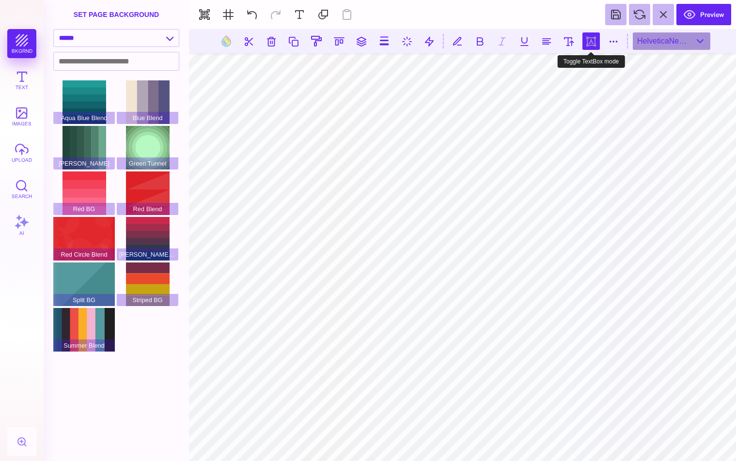
click at [590, 46] on button at bounding box center [590, 40] width 17 height 17
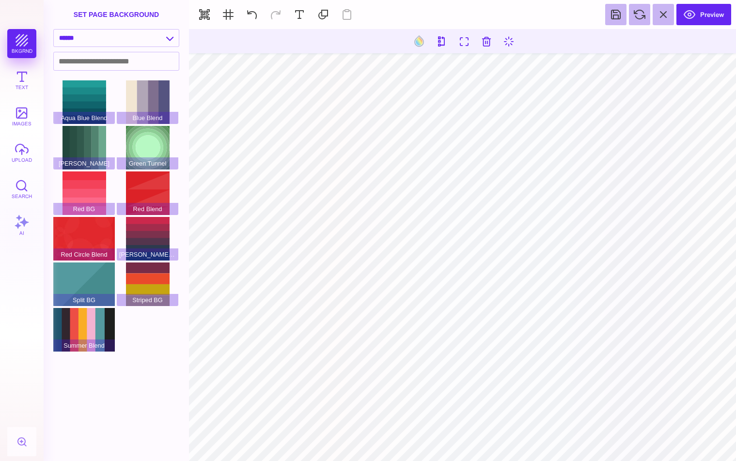
type input "#000000"
